Goal: Information Seeking & Learning: Learn about a topic

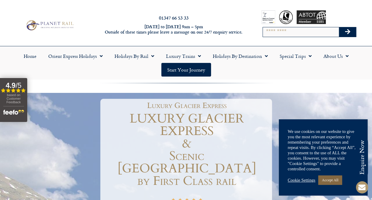
click at [342, 178] on link "Accept All" at bounding box center [330, 179] width 24 height 9
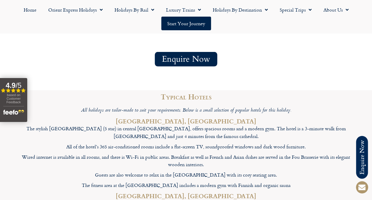
scroll to position [561, 0]
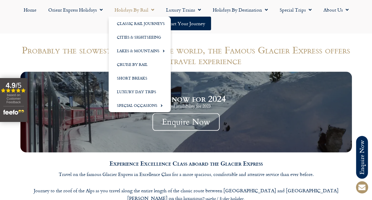
click at [143, 9] on link "Holidays by Rail" at bounding box center [135, 10] width 52 height 14
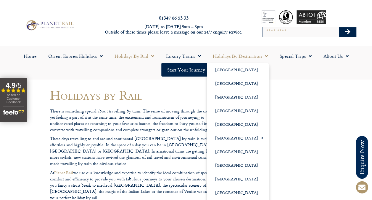
click at [254, 57] on link "Holidays by Destination" at bounding box center [240, 56] width 67 height 14
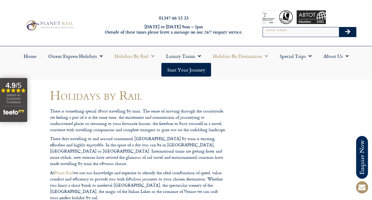
click at [254, 57] on link "Holidays by Destination" at bounding box center [240, 56] width 67 height 14
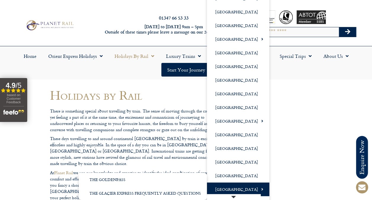
click at [229, 190] on link "[GEOGRAPHIC_DATA]" at bounding box center [238, 189] width 62 height 14
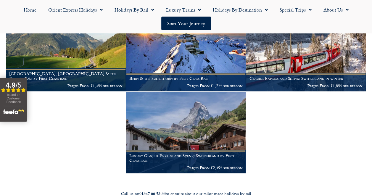
scroll to position [354, 0]
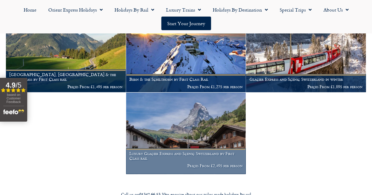
click at [191, 121] on img at bounding box center [186, 133] width 120 height 81
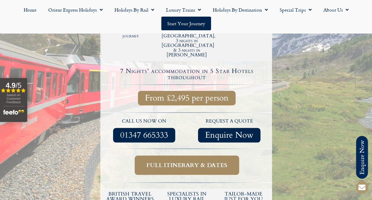
scroll to position [214, 0]
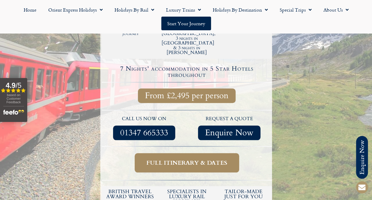
click at [187, 159] on span "Full itinerary & dates" at bounding box center [187, 162] width 81 height 7
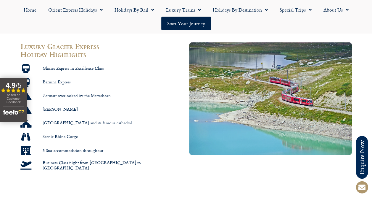
scroll to position [422, 0]
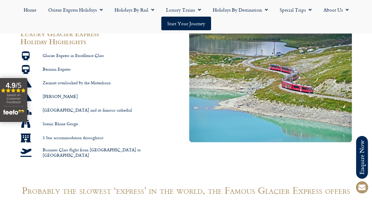
click at [365, 43] on section "Luxury Glacier Express Holiday Highlights Glacier Express in Excellence Class B…" at bounding box center [186, 93] width 372 height 134
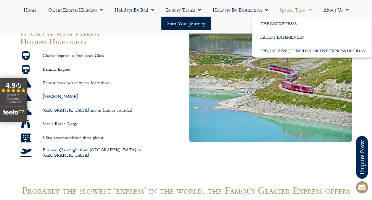
click at [287, 7] on link "Special Trips" at bounding box center [296, 10] width 44 height 14
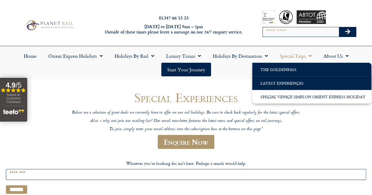
click at [287, 70] on link "The GoldenPass" at bounding box center [311, 70] width 119 height 14
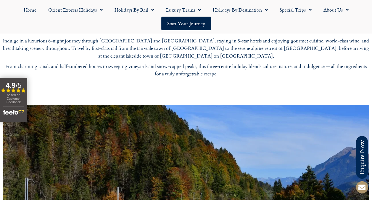
scroll to position [232, 0]
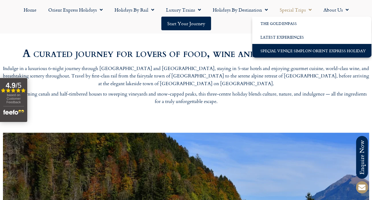
click at [290, 48] on link "Special Venice Simplon Orient Express Holiday" at bounding box center [311, 51] width 119 height 14
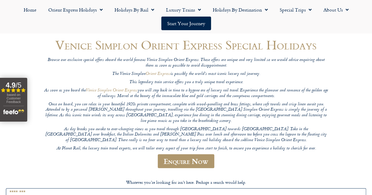
scroll to position [49, 0]
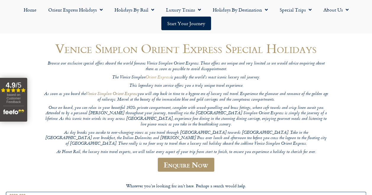
click at [117, 92] on link "Venice Simplon Orient Express" at bounding box center [112, 94] width 52 height 7
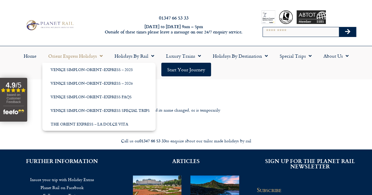
click at [97, 58] on span "Menu" at bounding box center [100, 56] width 6 height 11
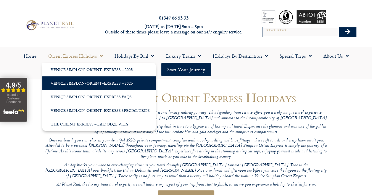
click at [95, 80] on link "Venice Simplon-Orient-Express – 2026" at bounding box center [98, 83] width 113 height 14
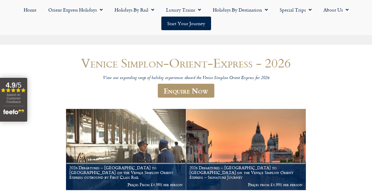
scroll to position [90, 0]
